Goal: Check status

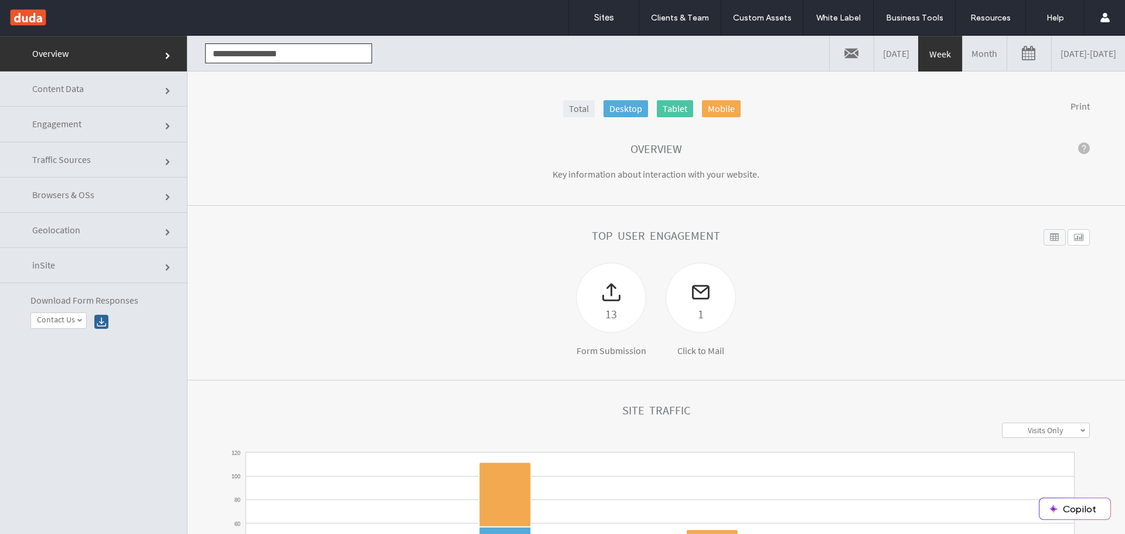
scroll to position [17184, 0]
